Goal: Task Accomplishment & Management: Manage account settings

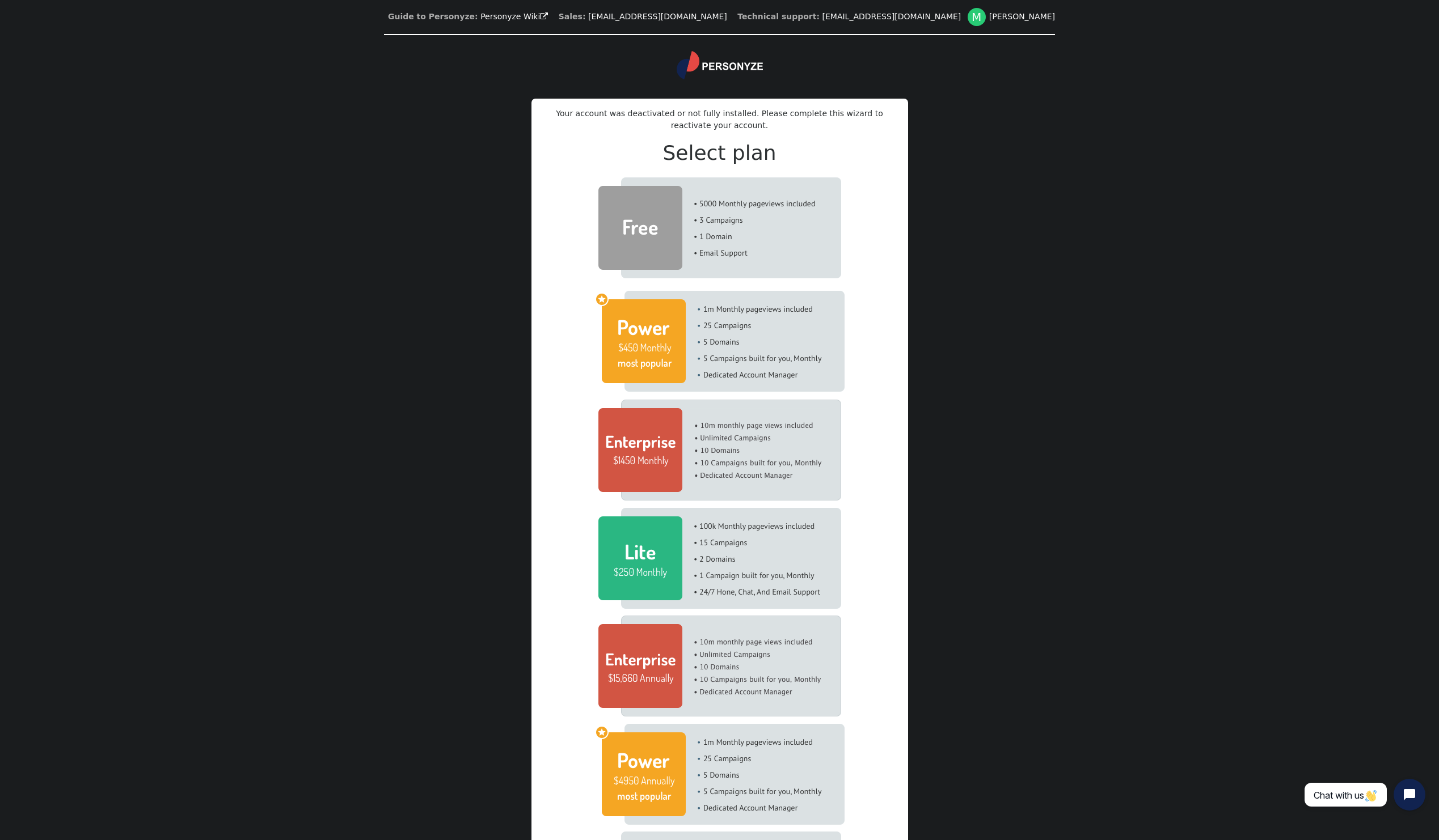
drag, startPoint x: 715, startPoint y: 289, endPoint x: 704, endPoint y: 248, distance: 42.4
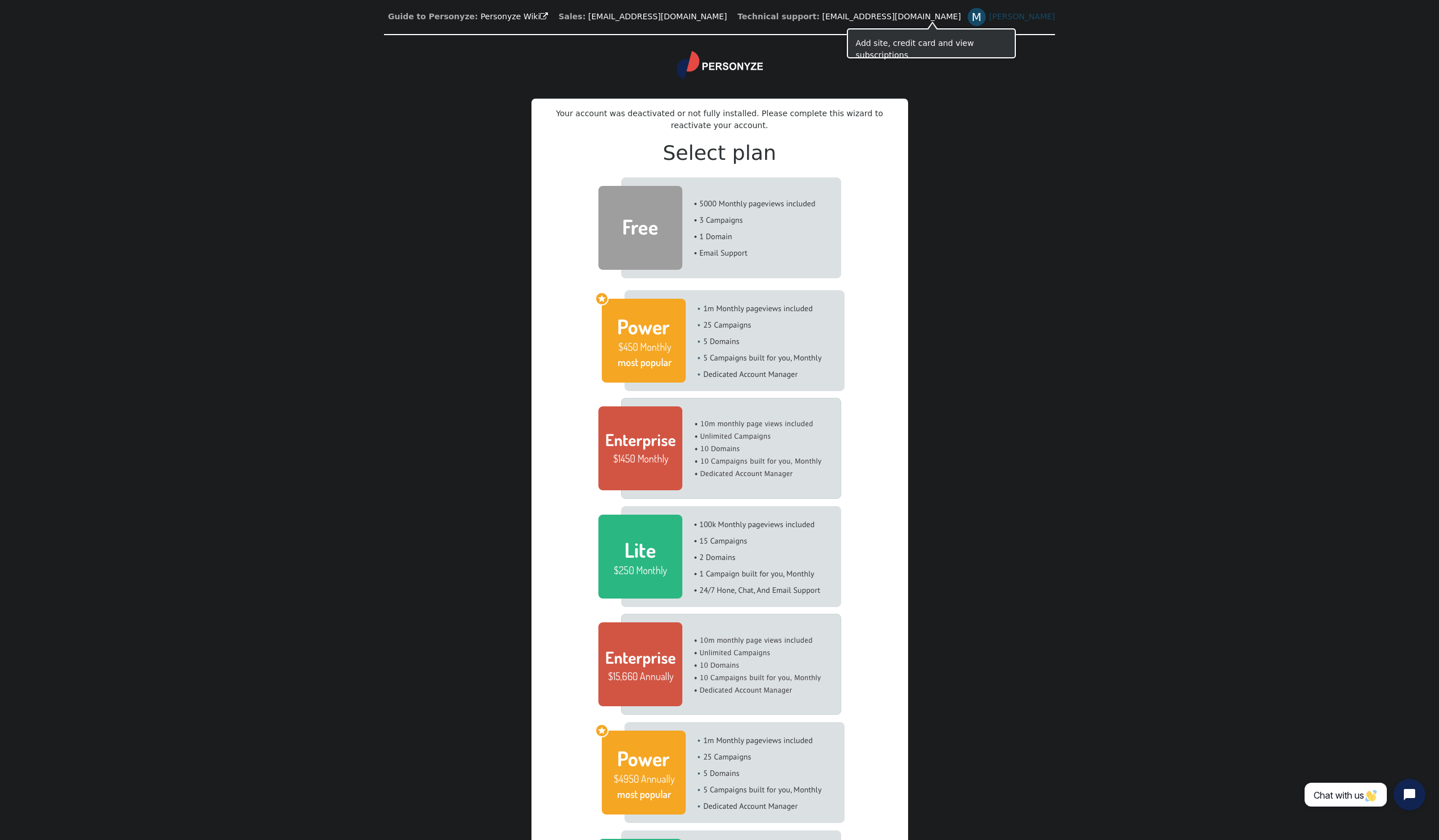
click at [967, 12] on div "M" at bounding box center [976, 17] width 18 height 18
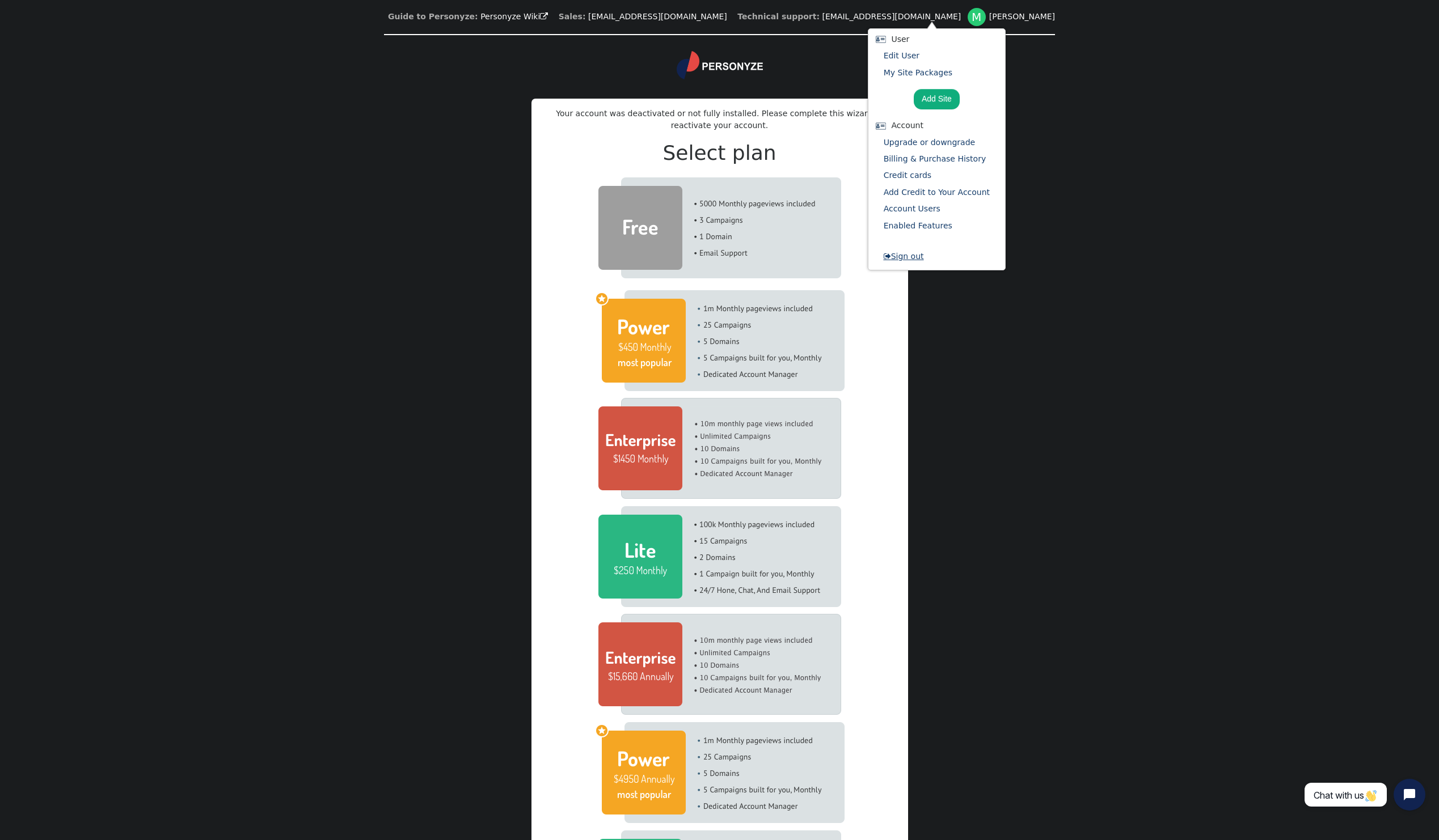
click at [910, 261] on link " Sign out" at bounding box center [903, 256] width 40 height 9
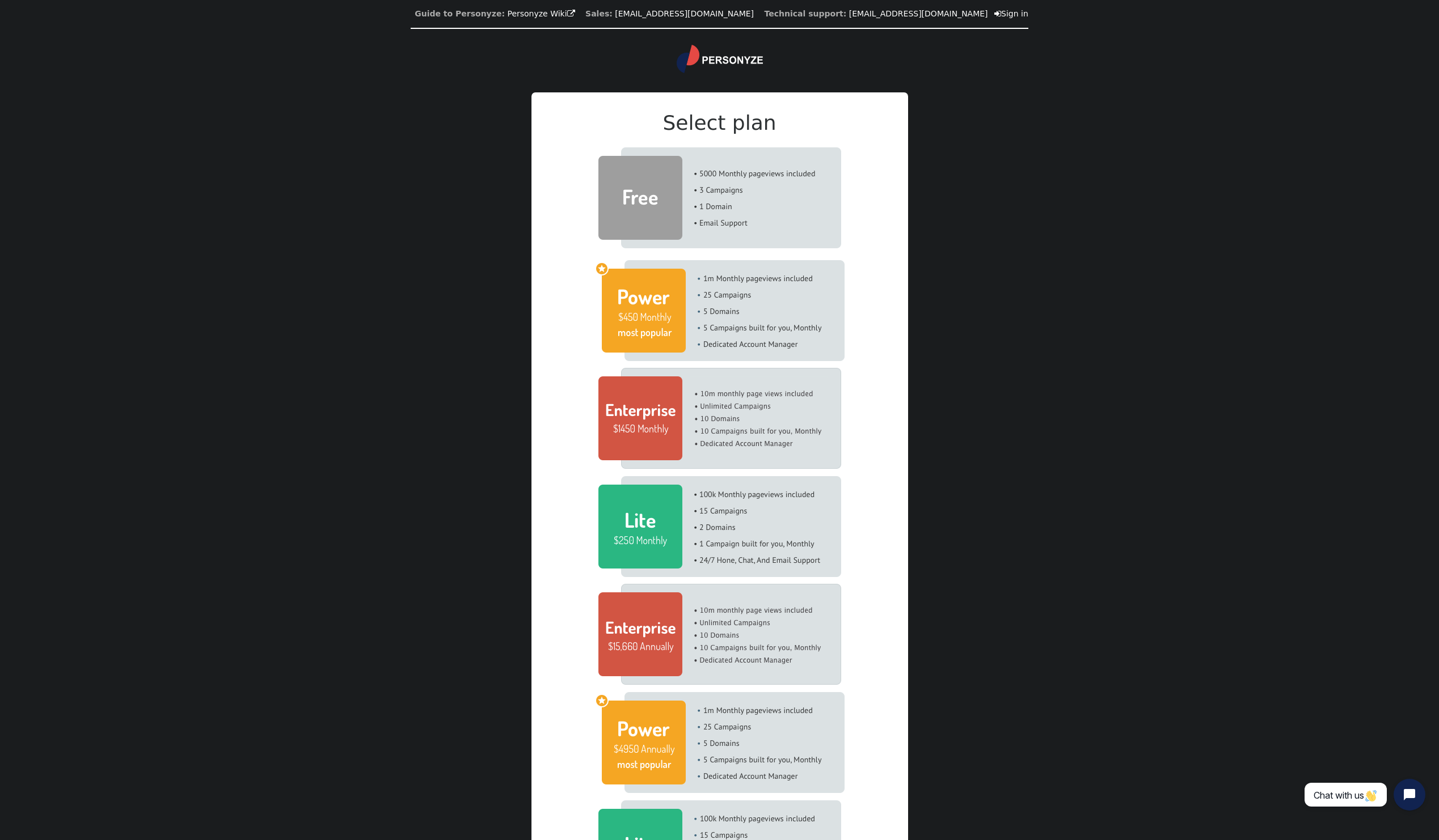
click at [860, 209] on div "Your account was deactivated or not fully installed. Please complete this wizar…" at bounding box center [719, 517] width 340 height 818
click at [994, 13] on link " Sign in" at bounding box center [1011, 14] width 34 height 9
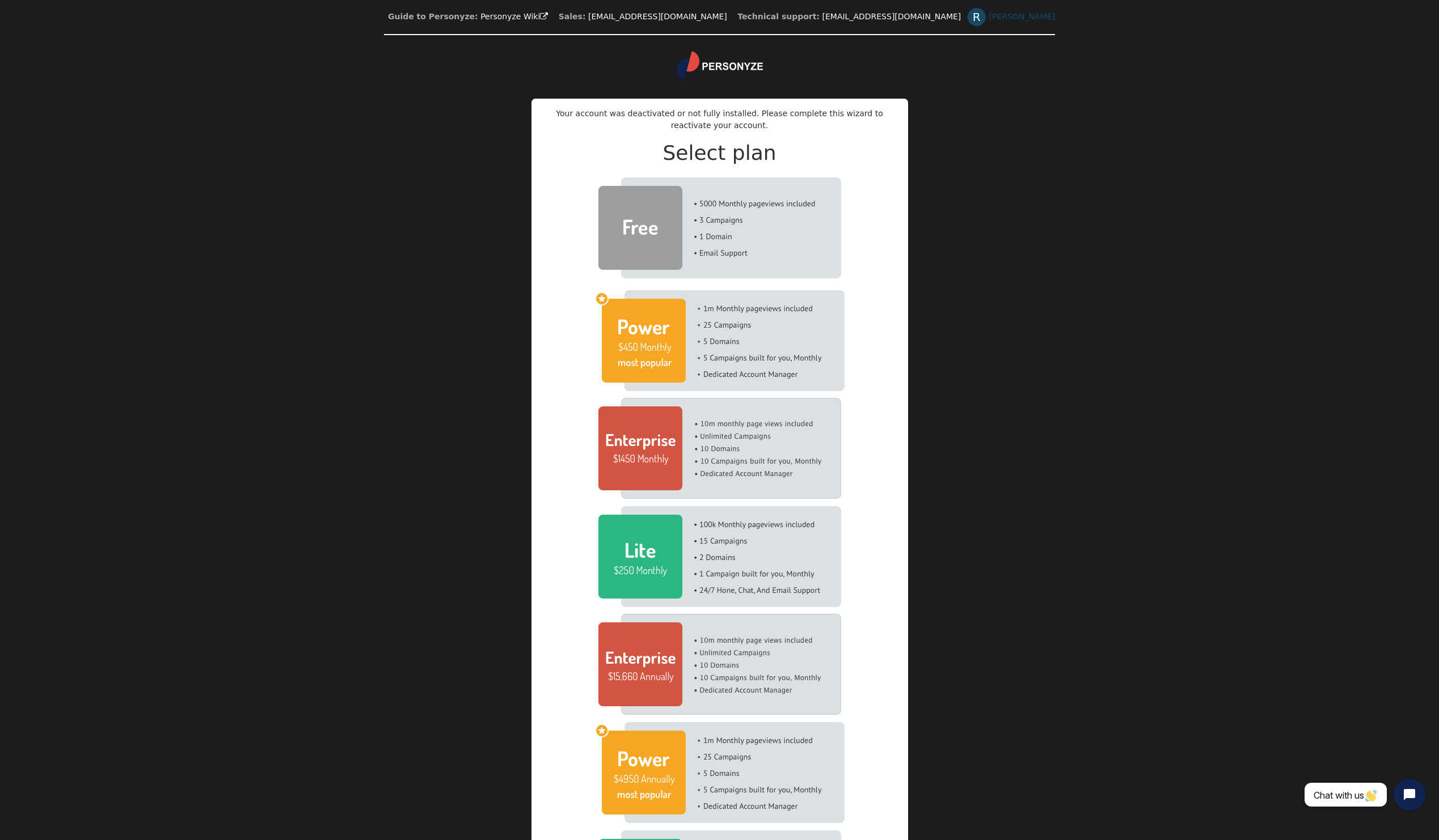
click at [967, 16] on link "R Rachmad Aziz" at bounding box center [1011, 17] width 88 height 9
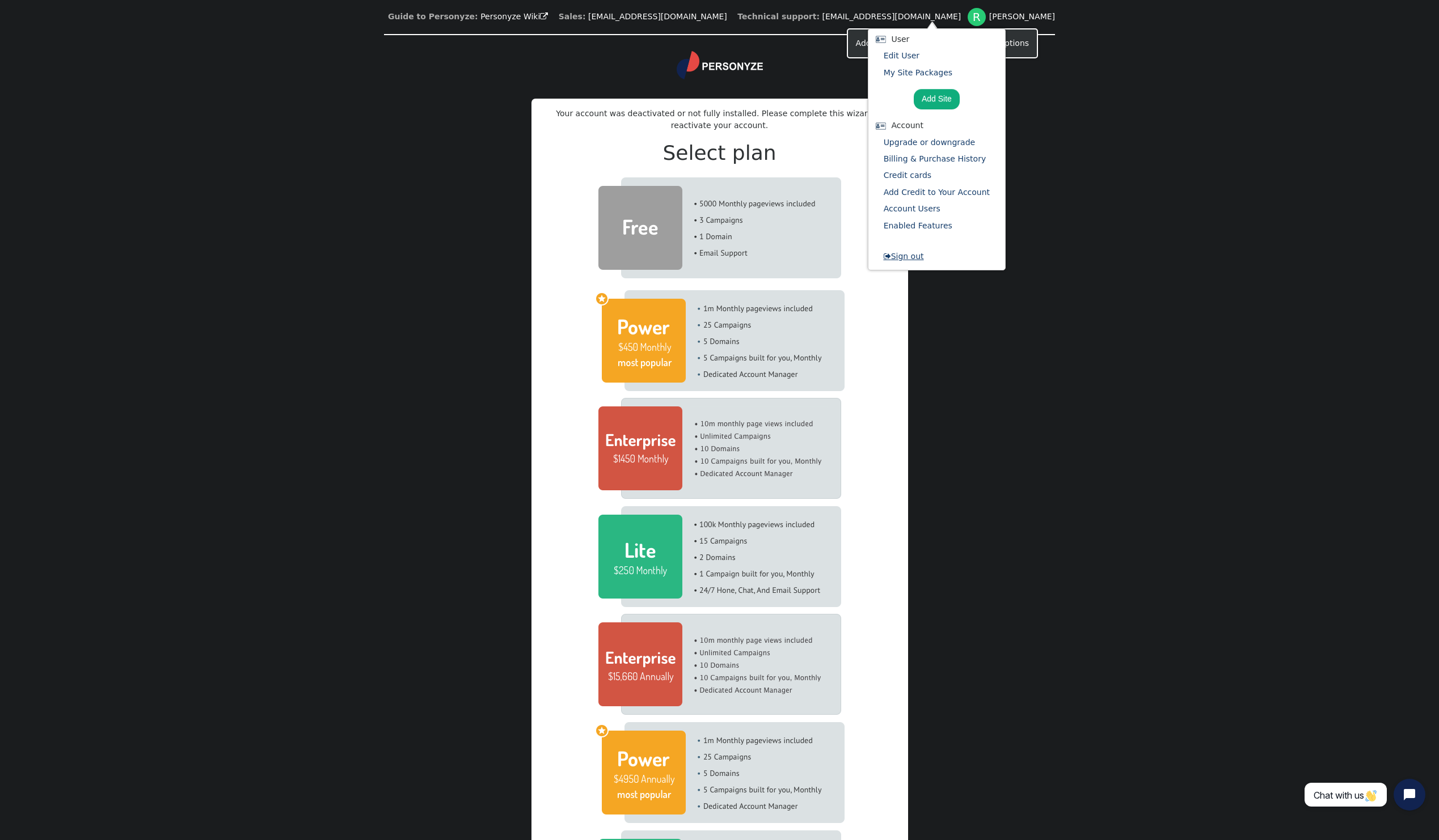
click at [893, 259] on link " Sign out" at bounding box center [903, 256] width 40 height 9
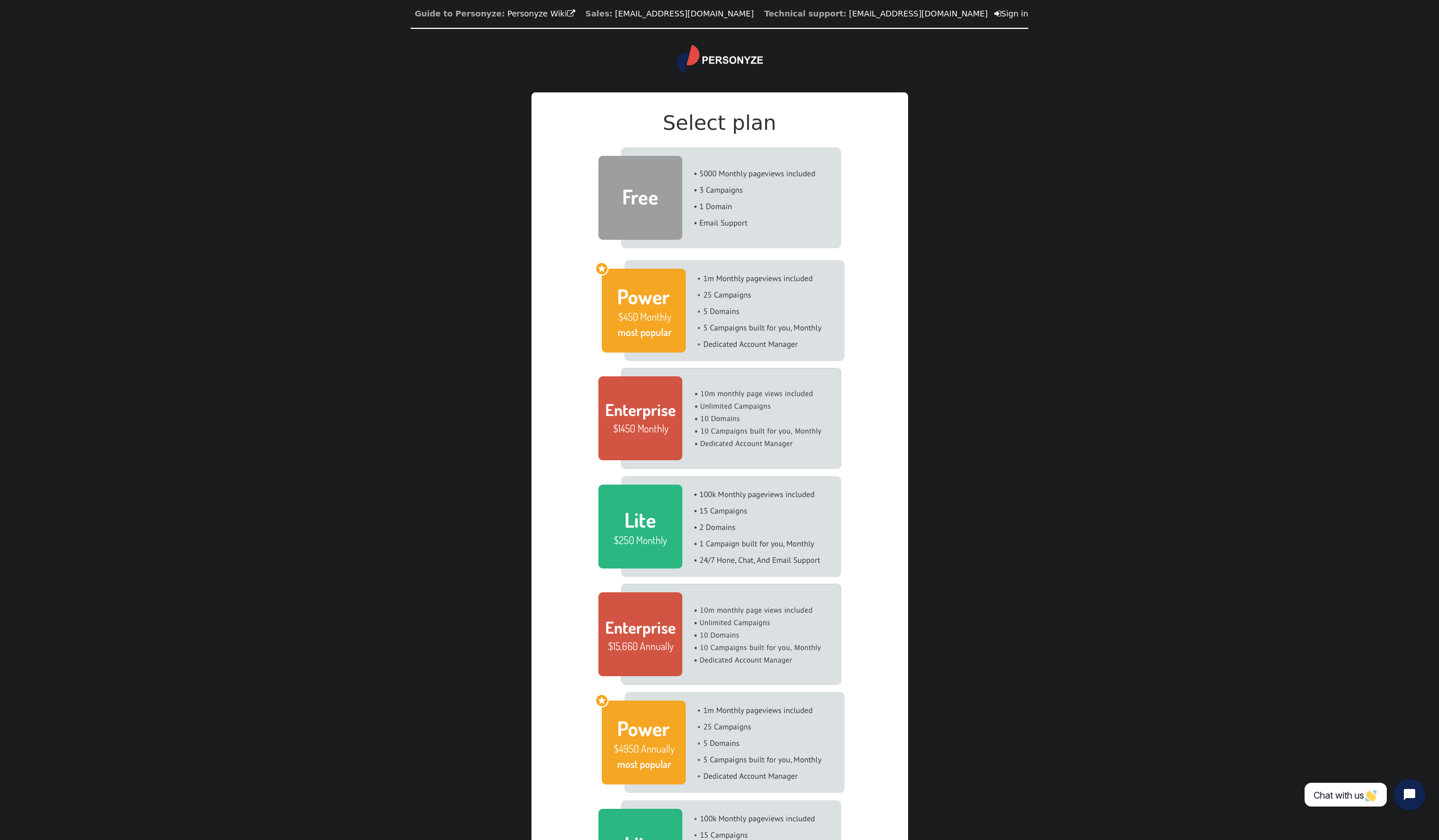
click at [932, 21] on center "Guide to Personyze: Personyze Wiki  Sales: [EMAIL_ADDRESS][DOMAIN_NAME] Techni…" at bounding box center [719, 14] width 618 height 29
click at [994, 12] on link " Sign in" at bounding box center [1011, 14] width 34 height 9
